Goal: Understand process/instructions: Learn how to perform a task or action

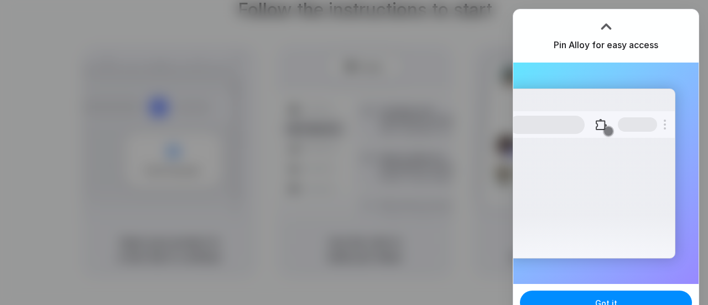
click at [615, 27] on div "Pin Alloy for easy access" at bounding box center [605, 35] width 185 height 53
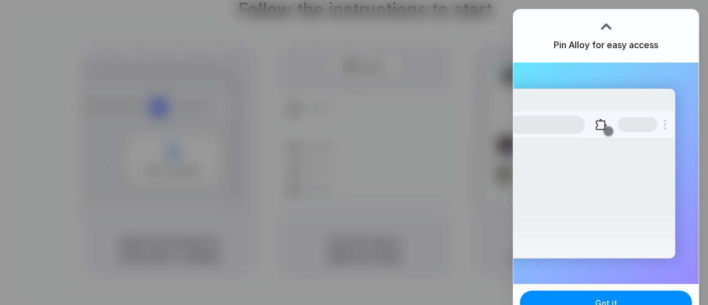
click at [610, 22] on div at bounding box center [606, 26] width 17 height 17
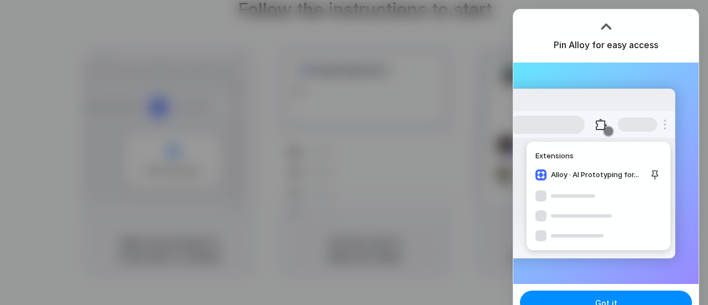
click at [477, 30] on div at bounding box center [354, 152] width 708 height 305
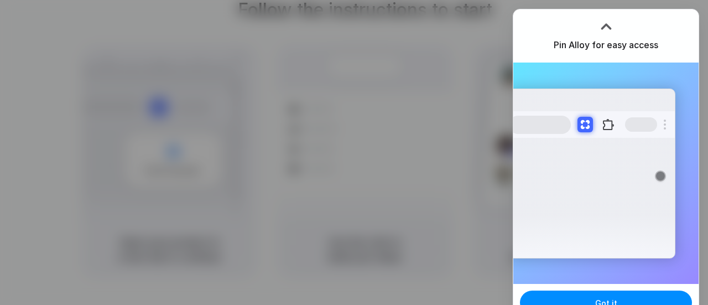
drag, startPoint x: 510, startPoint y: 190, endPoint x: 479, endPoint y: 190, distance: 31.0
click at [505, 191] on body "Follow the instructions to start Capturing page Open your product in a new tab …" at bounding box center [354, 152] width 708 height 305
click at [587, 296] on button "Got it" at bounding box center [606, 302] width 172 height 24
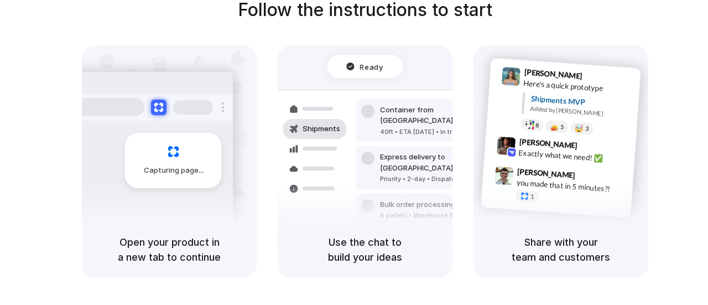
click at [236, 196] on div "Capturing page" at bounding box center [169, 133] width 175 height 176
click at [177, 181] on div "Capturing page" at bounding box center [173, 160] width 97 height 55
click at [174, 182] on div "Capturing page" at bounding box center [173, 160] width 97 height 55
click at [155, 223] on div "Capturing page Open your product in a new tab to continue" at bounding box center [169, 161] width 175 height 232
